Goal: Information Seeking & Learning: Learn about a topic

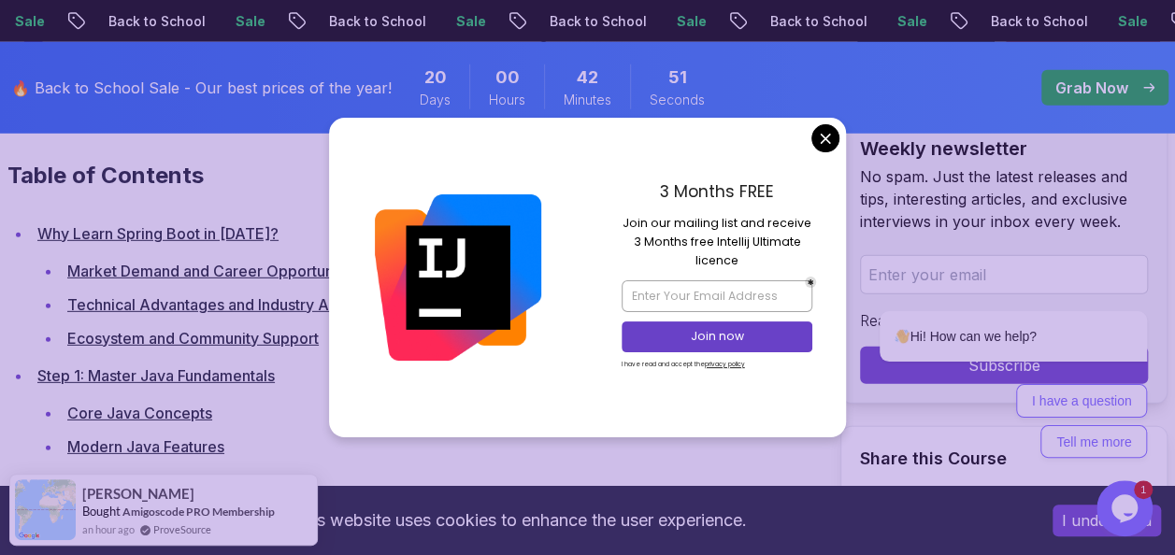
scroll to position [2615, 0]
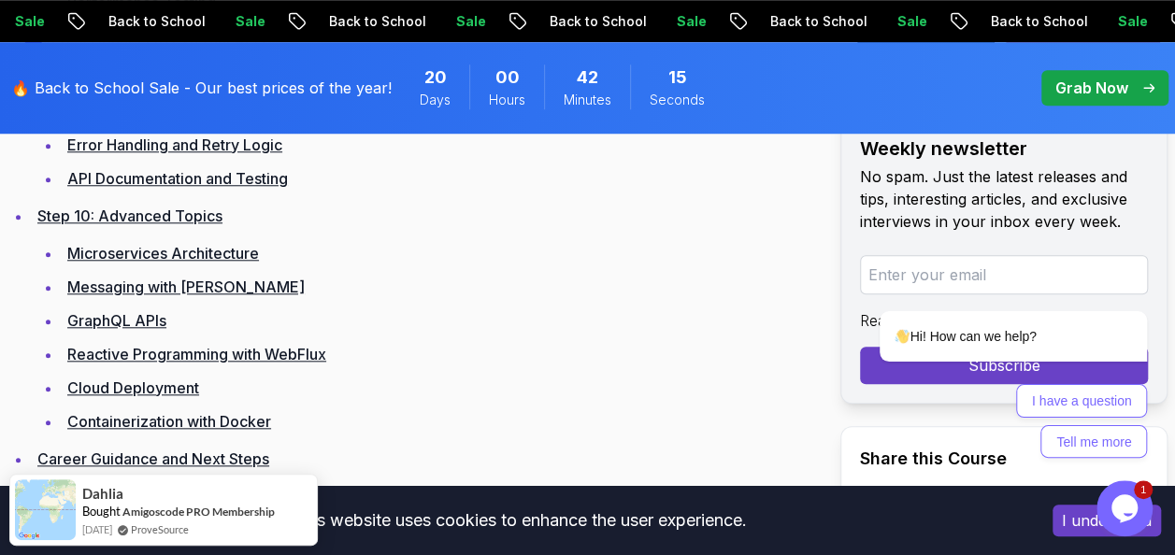
scroll to position [4274, 0]
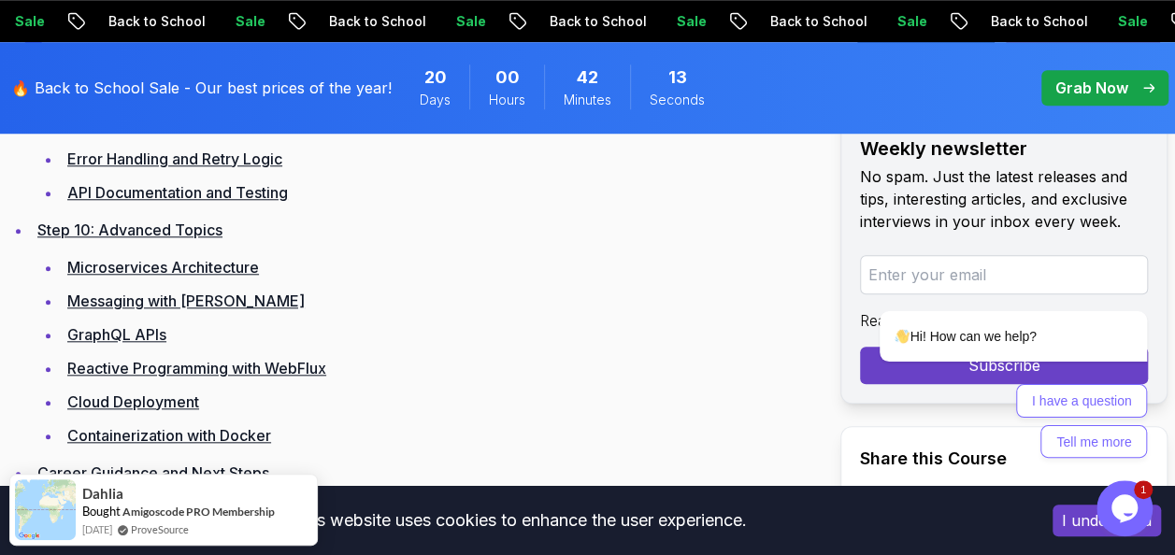
click at [223, 265] on link "Microservices Architecture" at bounding box center [163, 267] width 192 height 19
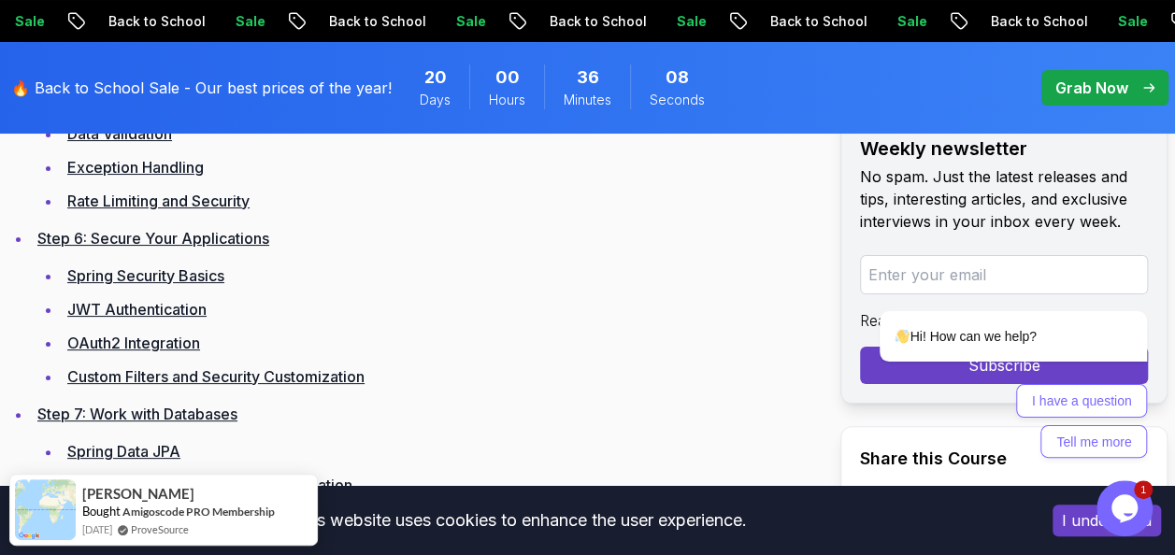
scroll to position [3562, 0]
click at [1126, 80] on p "Grab Now" at bounding box center [1092, 88] width 73 height 22
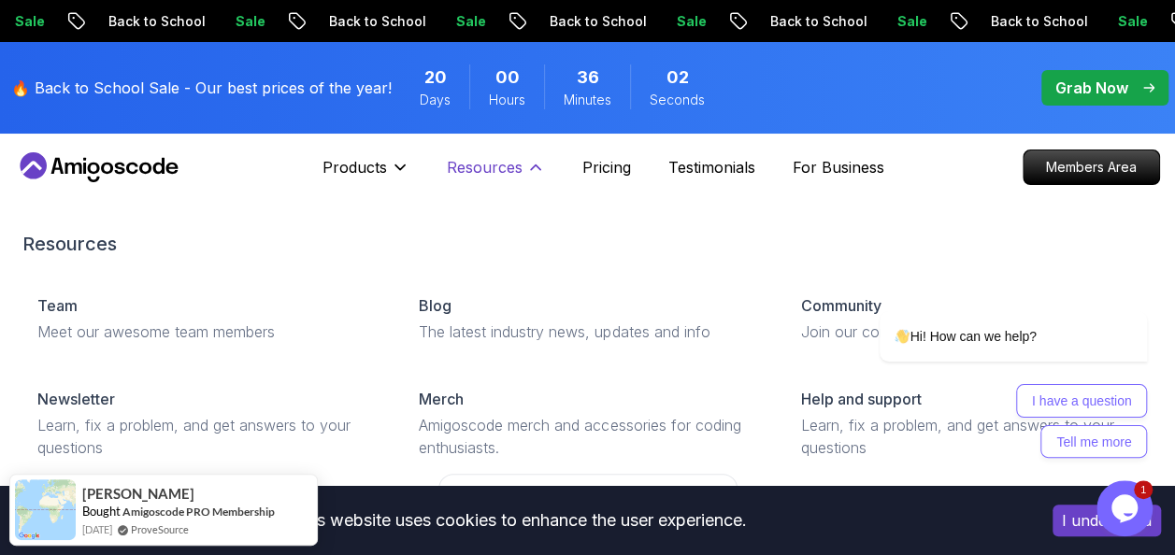
click at [531, 167] on icon at bounding box center [535, 168] width 9 height 5
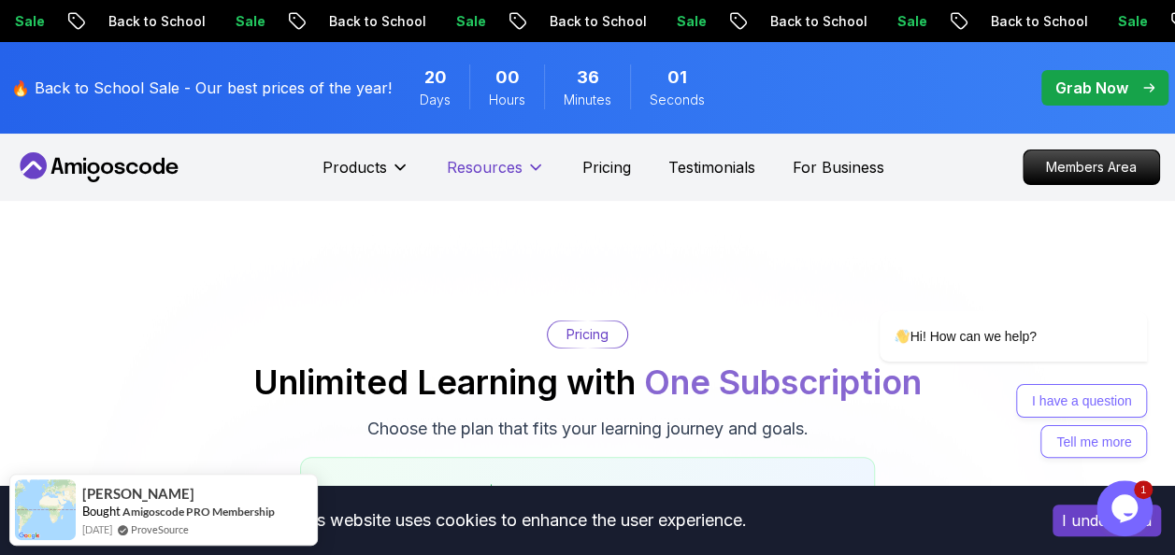
click at [534, 166] on icon at bounding box center [535, 167] width 19 height 19
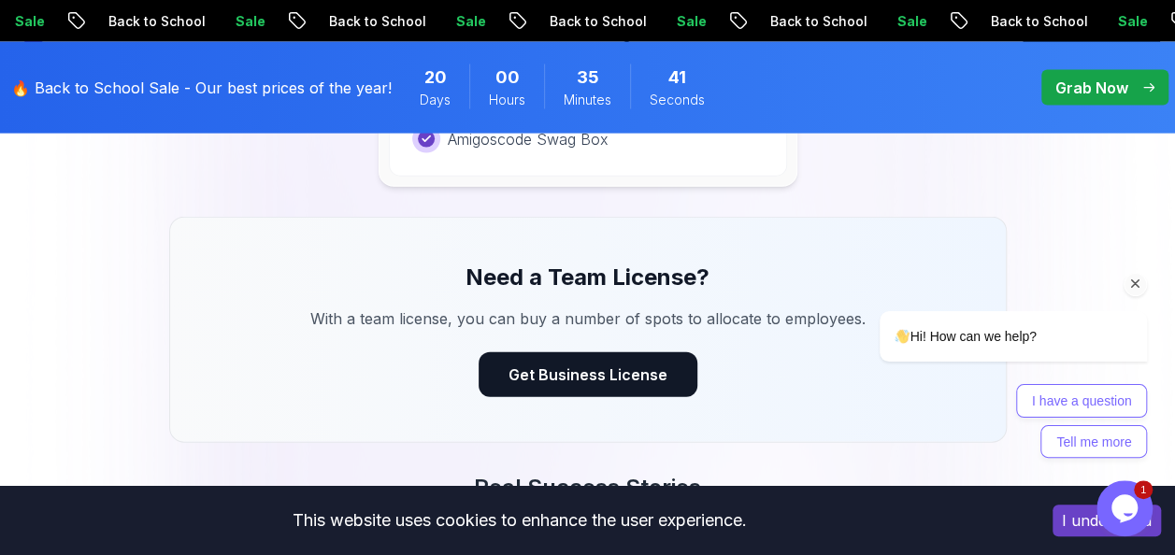
scroll to position [2044, 0]
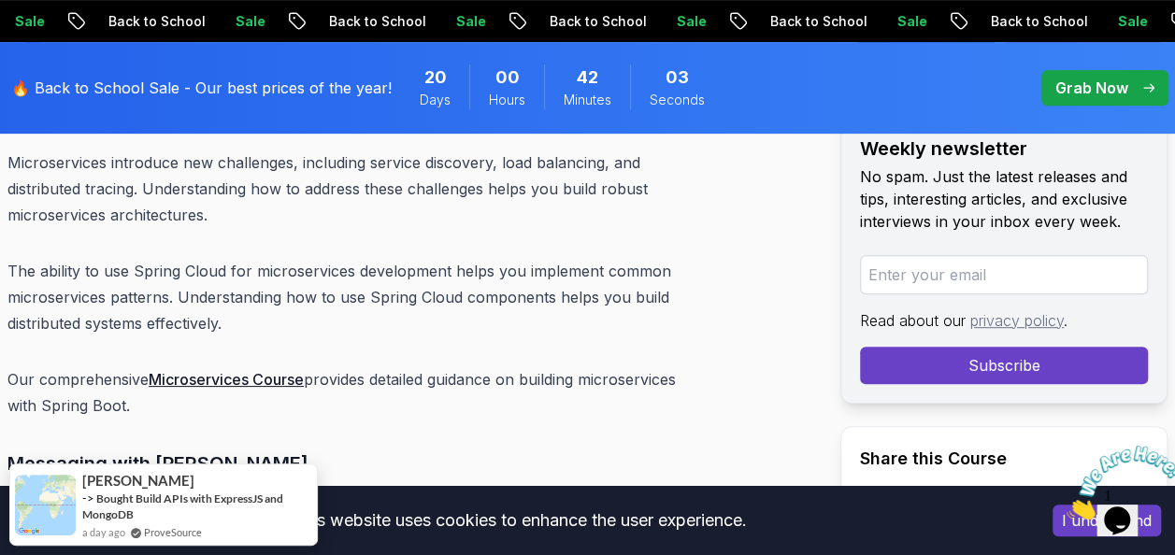
scroll to position [21517, 0]
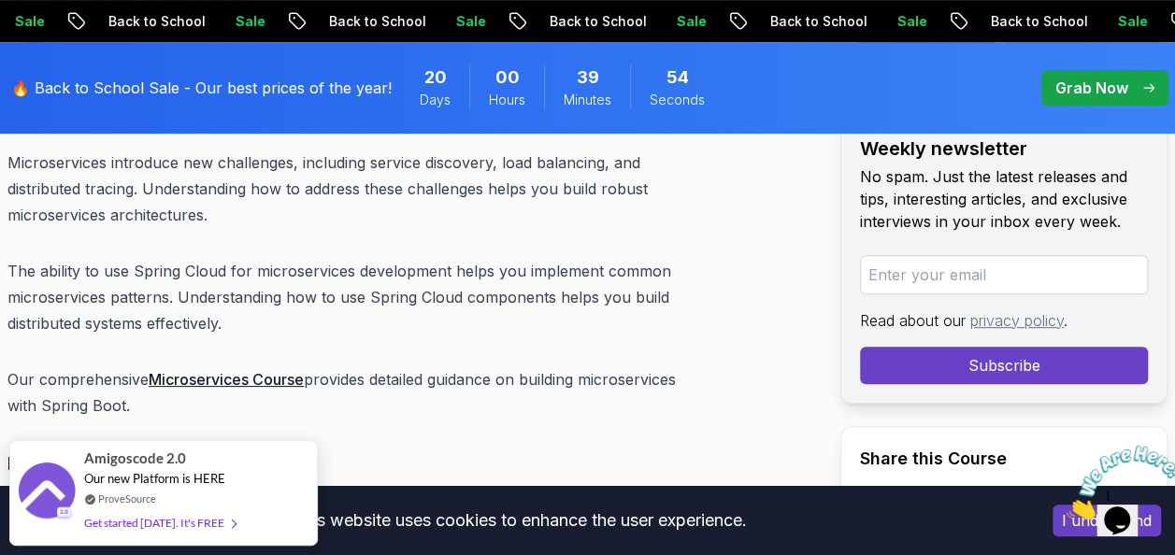
scroll to position [21508, 0]
click at [279, 374] on link "Microservices Course" at bounding box center [226, 381] width 155 height 19
click at [229, 376] on link "Microservices Course" at bounding box center [226, 381] width 155 height 19
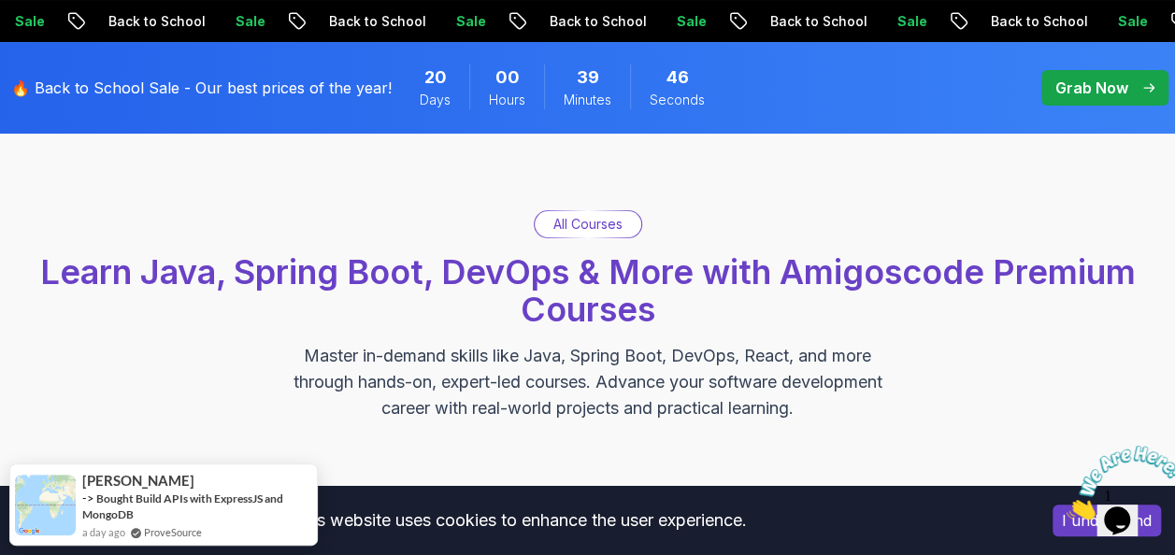
scroll to position [63, 0]
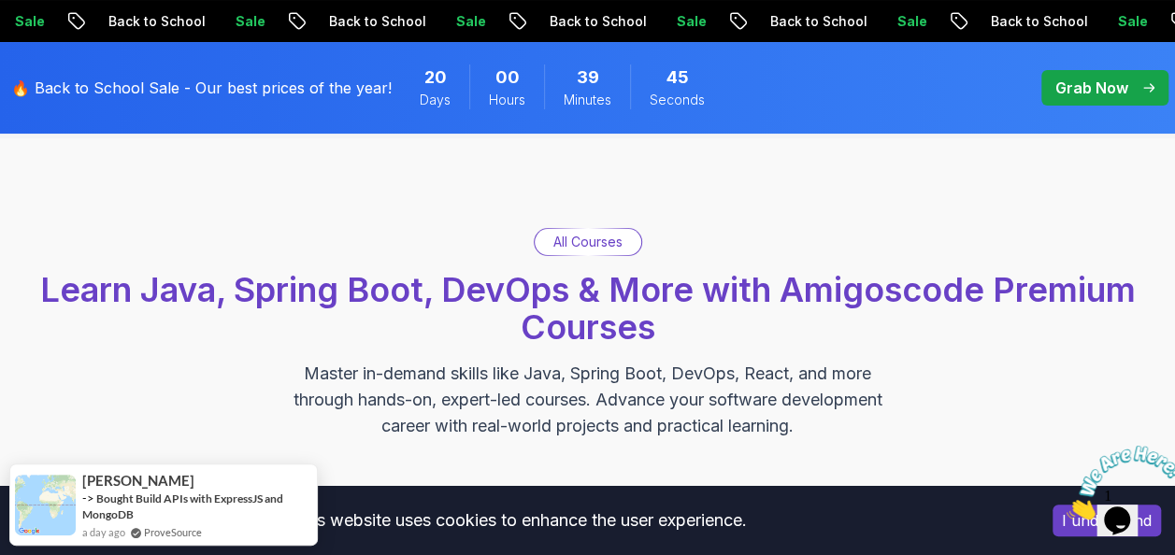
click at [591, 239] on p "All Courses" at bounding box center [588, 242] width 69 height 19
click at [588, 239] on p "All Courses" at bounding box center [588, 242] width 69 height 19
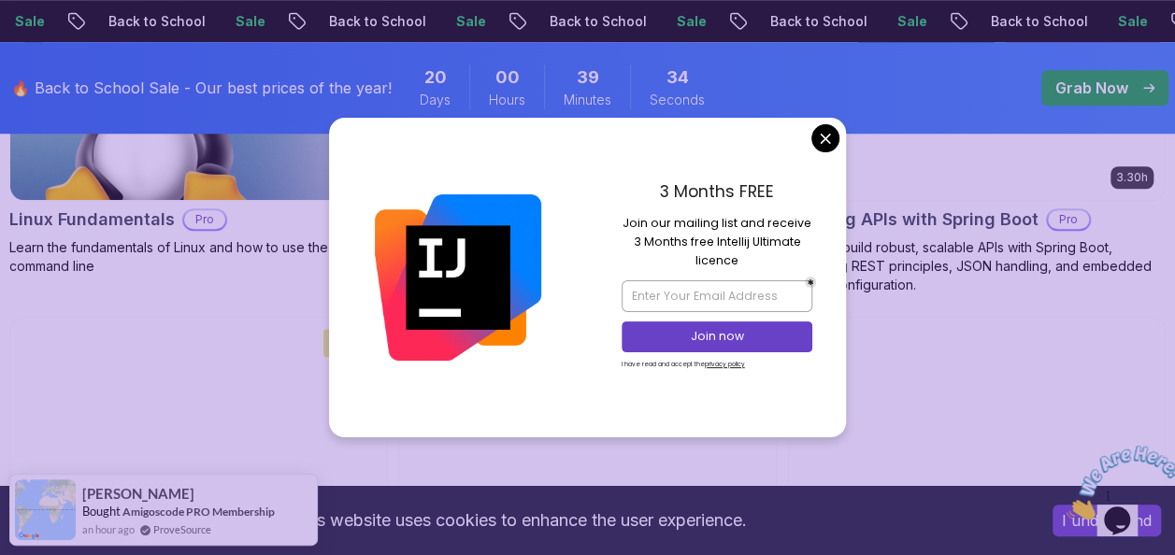
scroll to position [799, 0]
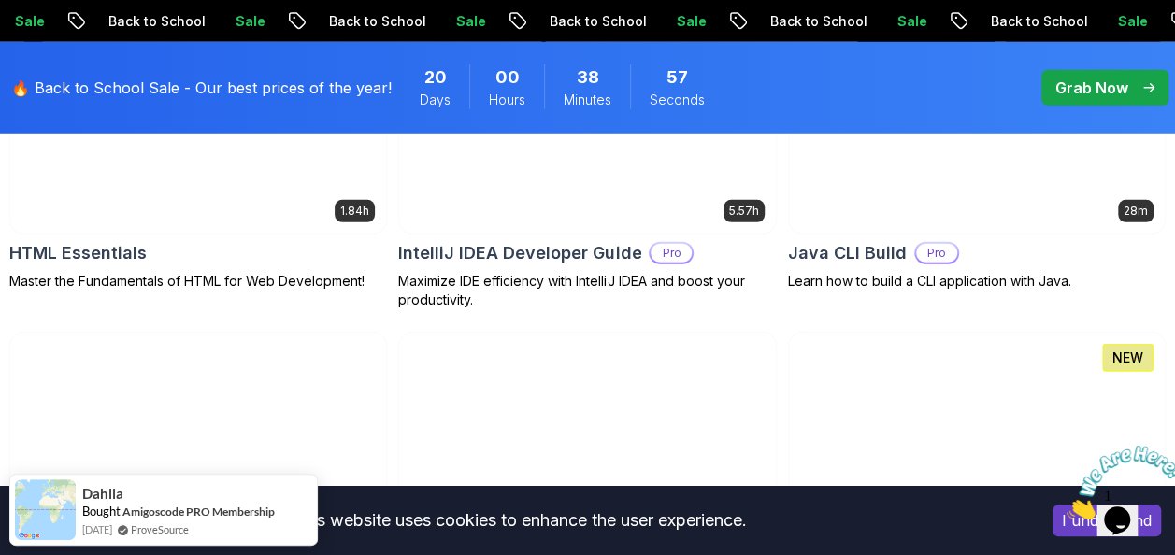
scroll to position [2587, 0]
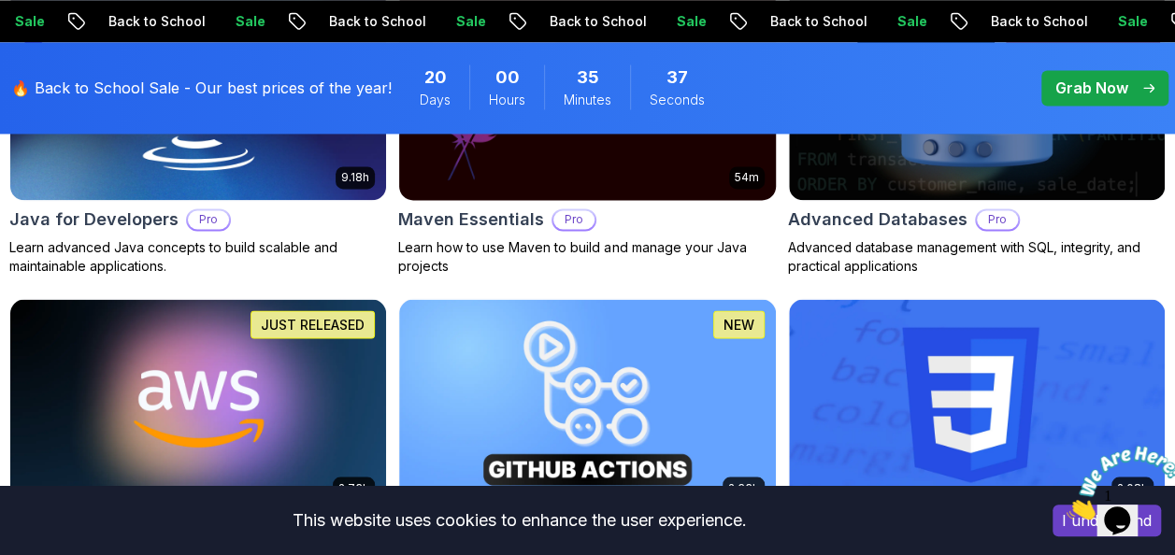
scroll to position [1438, 0]
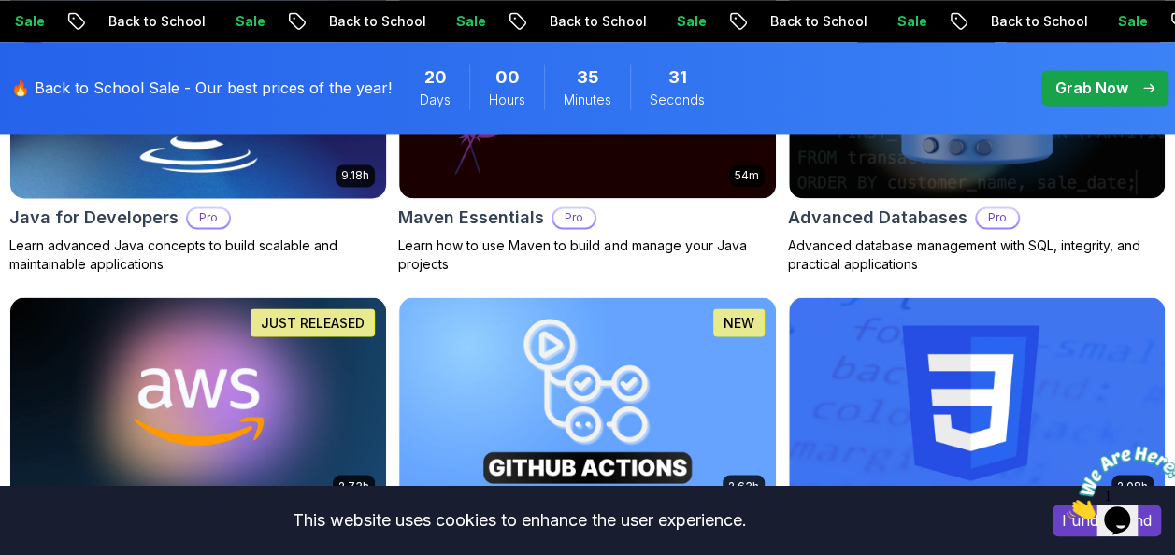
click at [267, 183] on img at bounding box center [198, 93] width 395 height 222
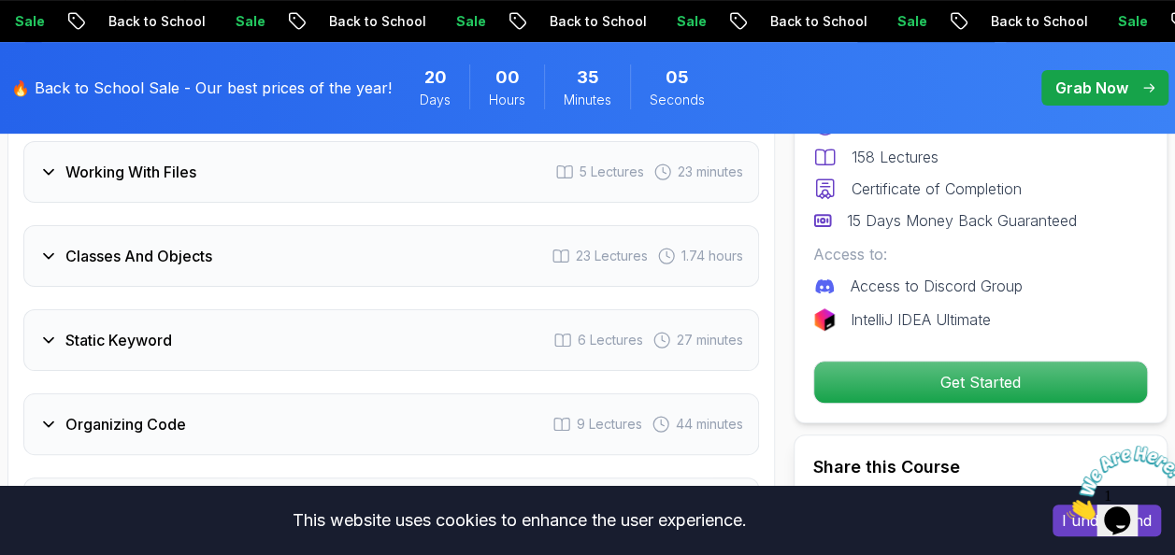
scroll to position [3850, 0]
